Goal: Find specific page/section: Find specific page/section

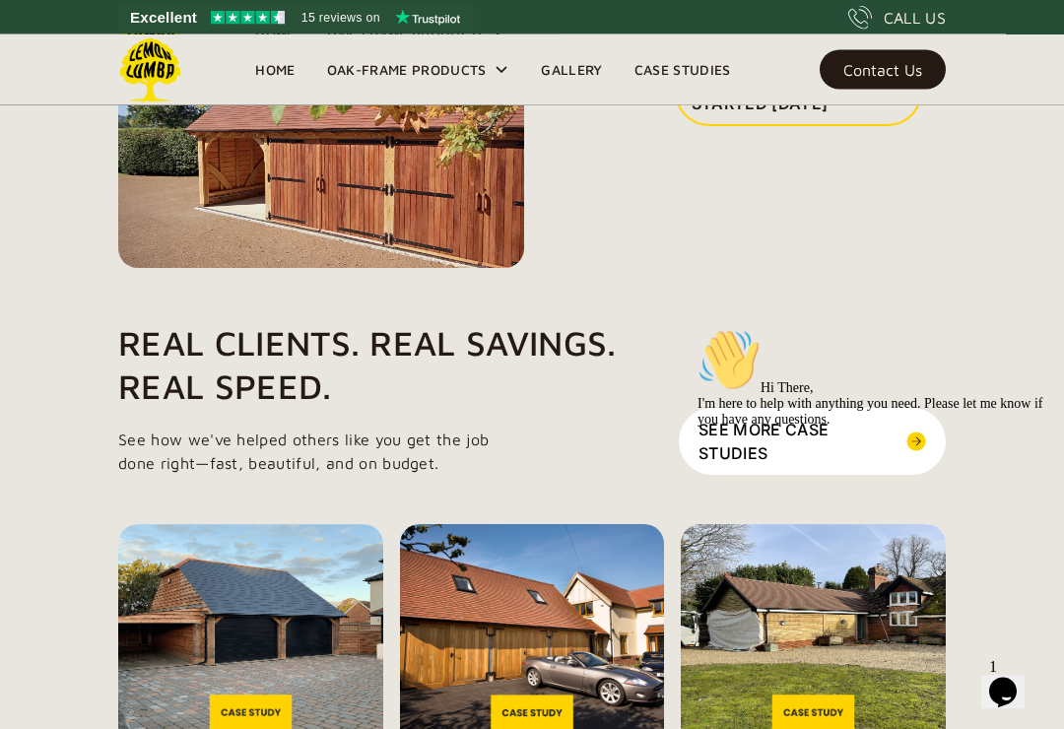
scroll to position [2863, 0]
click at [838, 126] on link "Get Your Project Started [DATE]" at bounding box center [798, 91] width 247 height 69
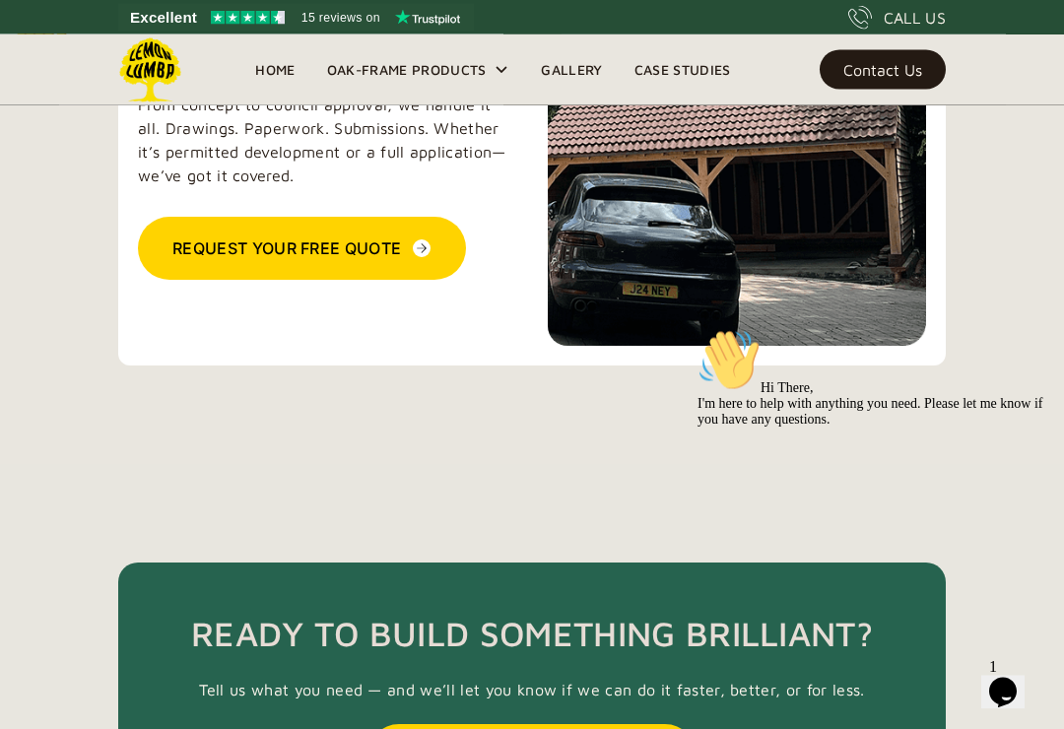
click at [460, 98] on div "Oak-Frame Products" at bounding box center [418, 69] width 215 height 71
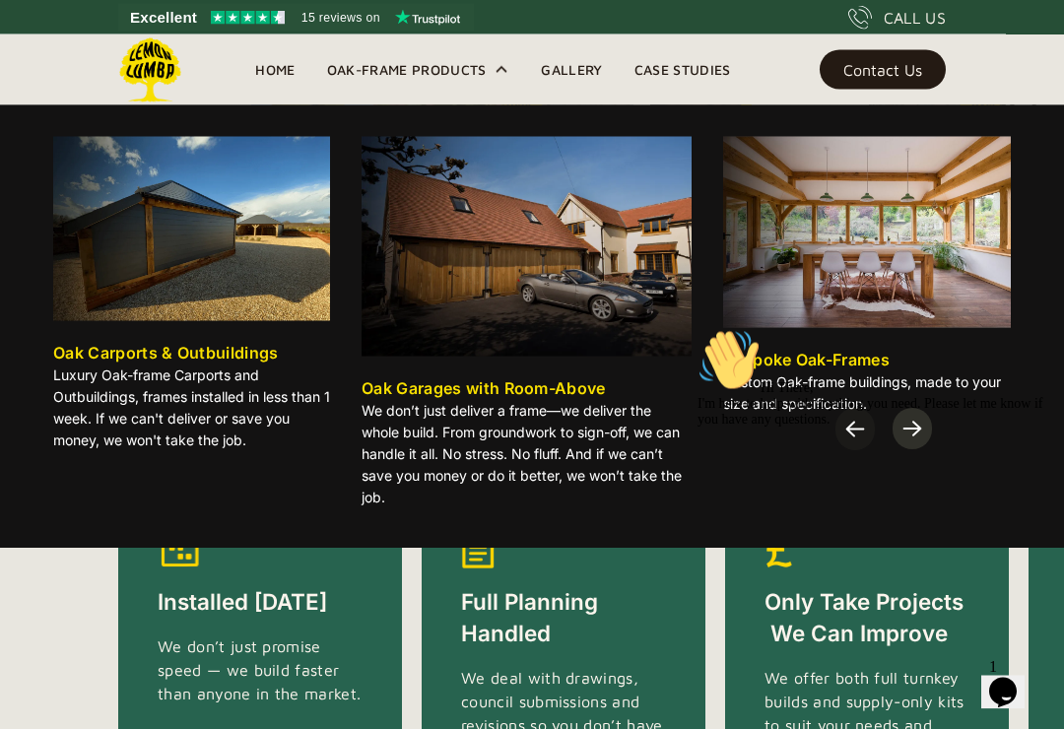
click at [493, 60] on div "Oak-Frame Products" at bounding box center [418, 69] width 215 height 71
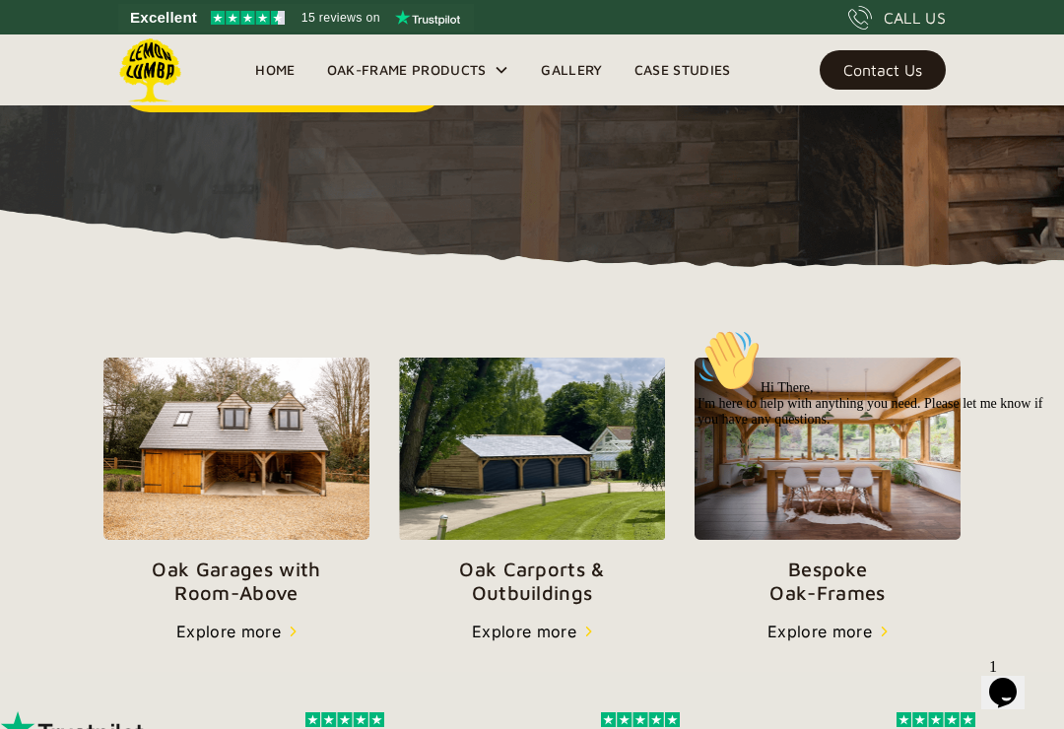
scroll to position [465, 0]
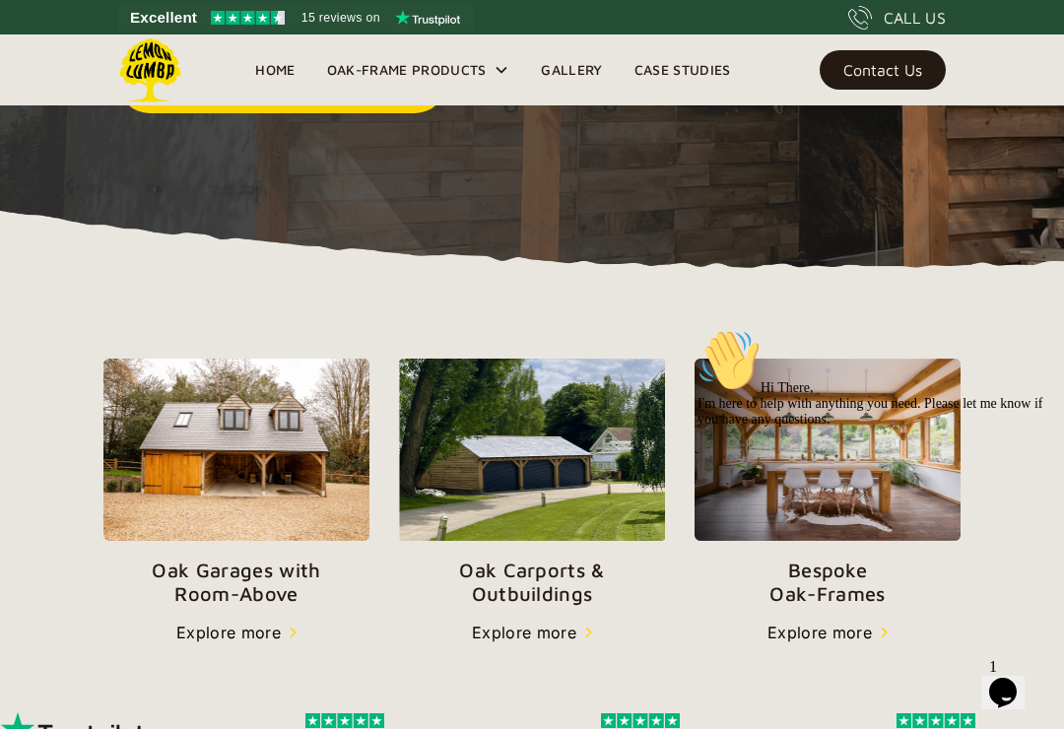
click at [268, 633] on div "Explore more" at bounding box center [228, 633] width 104 height 24
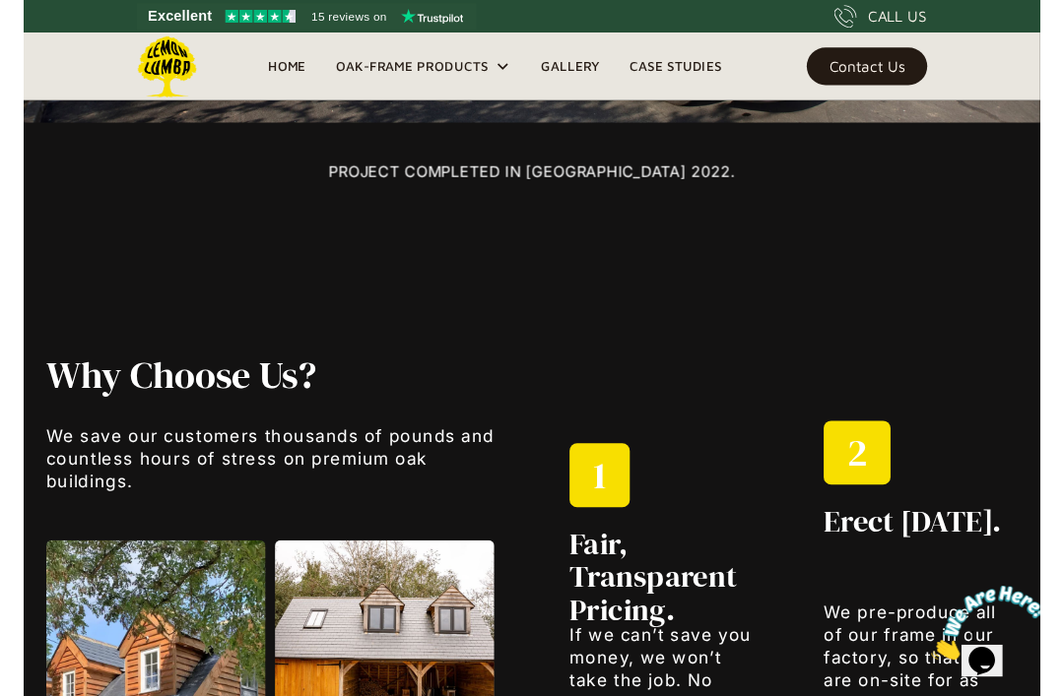
scroll to position [1573, 0]
